Goal: Use online tool/utility: Use online tool/utility

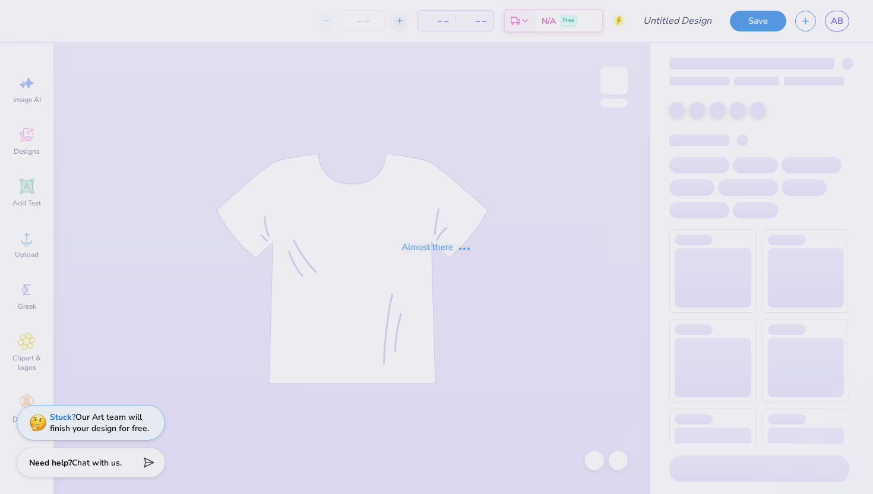
type input "[PERSON_NAME] : [GEOGRAPHIC_DATA][US_STATE]"
type input "50"
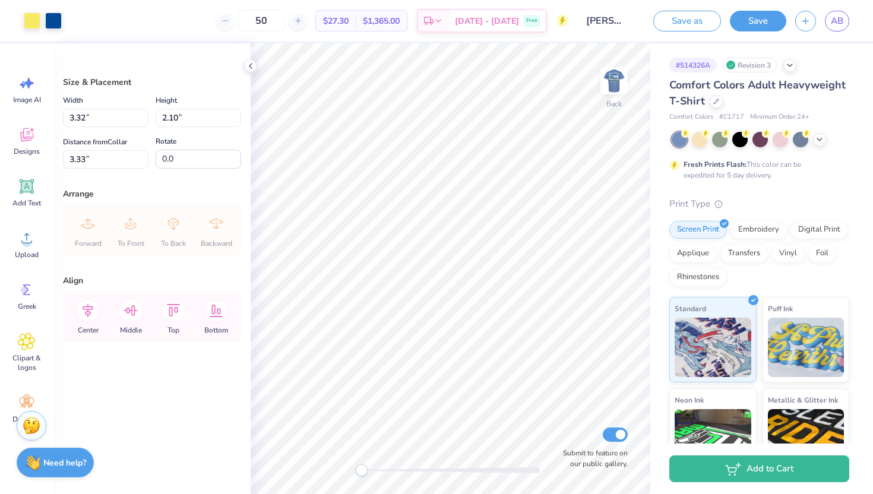
type input "3.07"
type input "1.95"
type input "2.92"
type input "1.85"
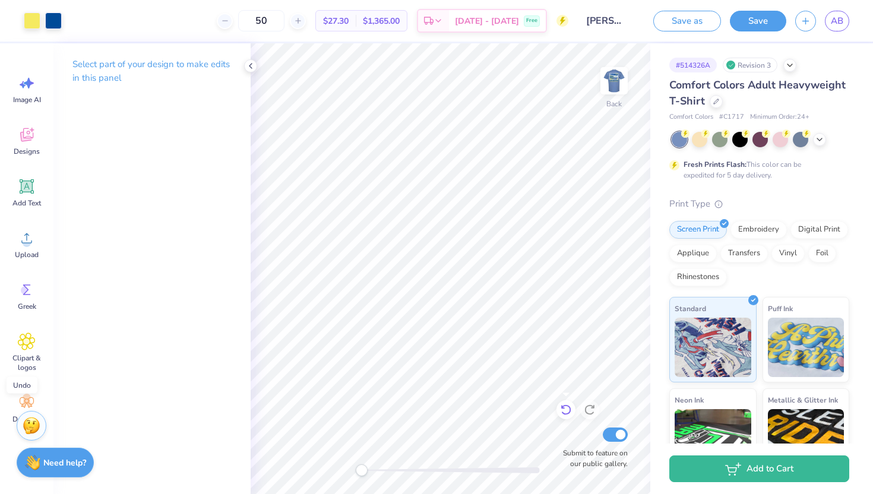
click at [564, 409] on icon at bounding box center [563, 407] width 2 height 2
click at [589, 408] on icon at bounding box center [590, 410] width 12 height 12
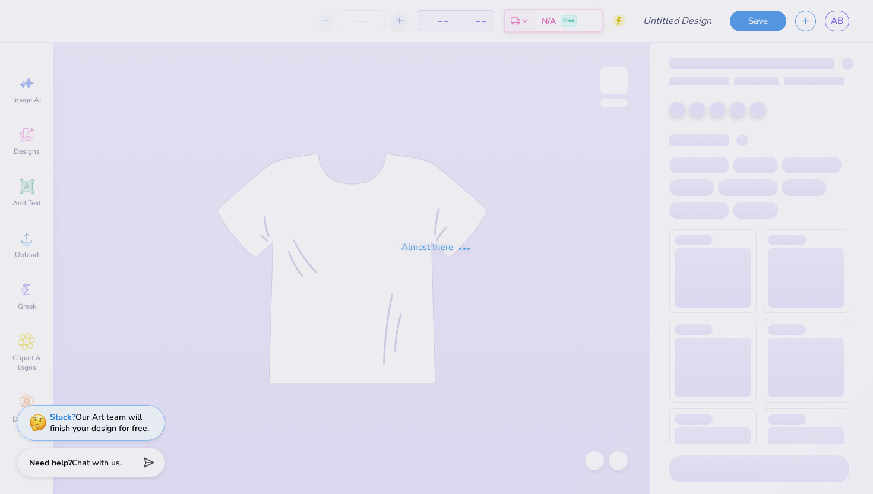
type input "[PERSON_NAME] : [GEOGRAPHIC_DATA][US_STATE]"
type input "50"
